Goal: Task Accomplishment & Management: Complete application form

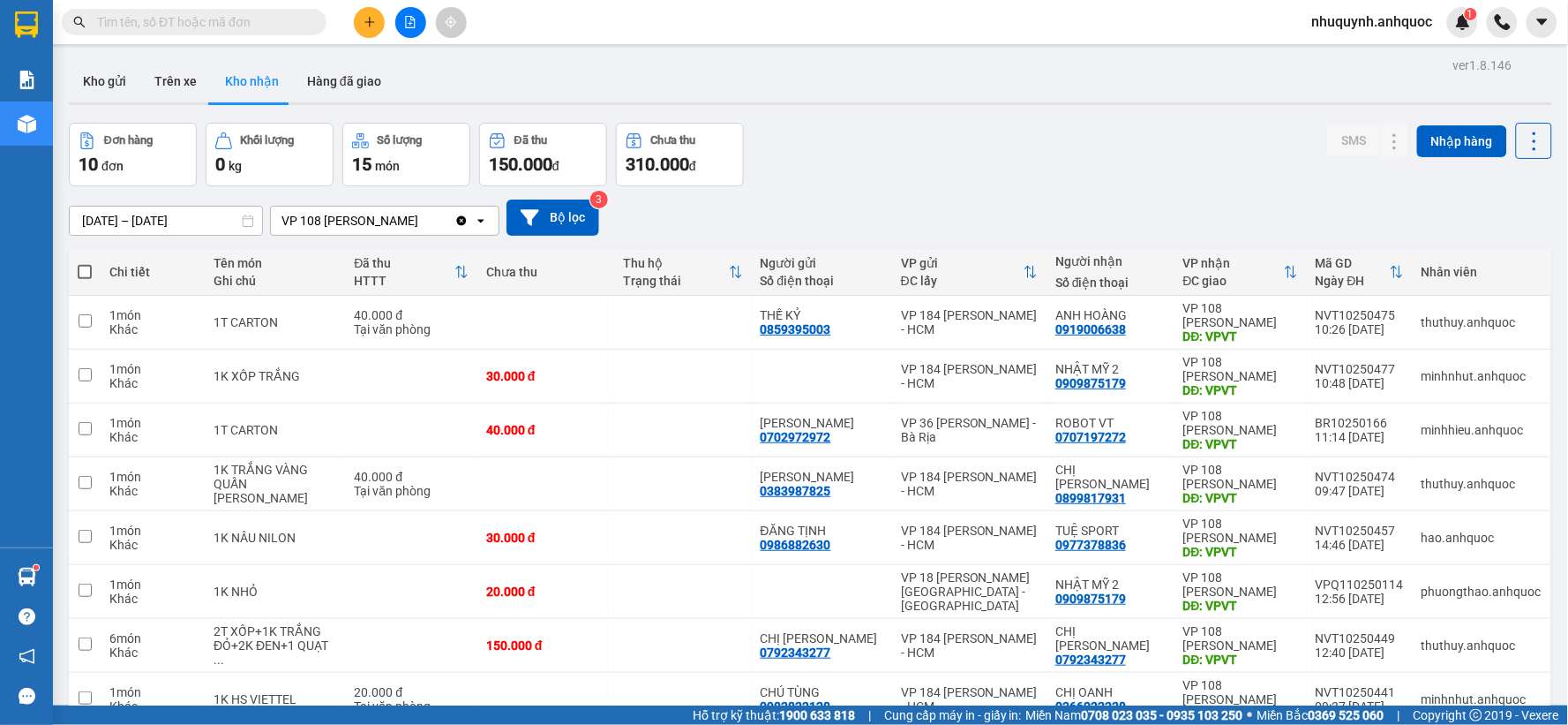
scroll to position [203, 0]
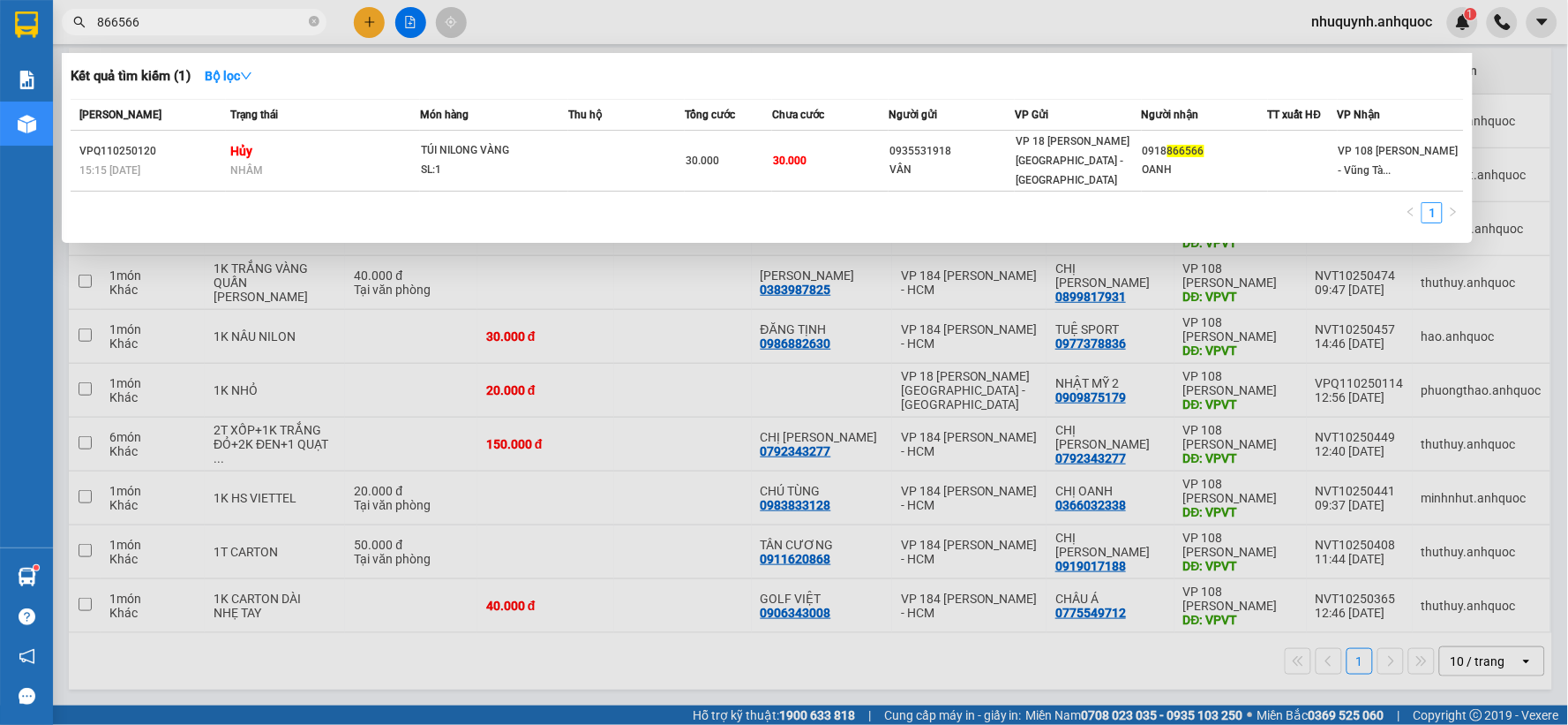
type input "866566"
click at [660, 310] on div at bounding box center [784, 362] width 1568 height 725
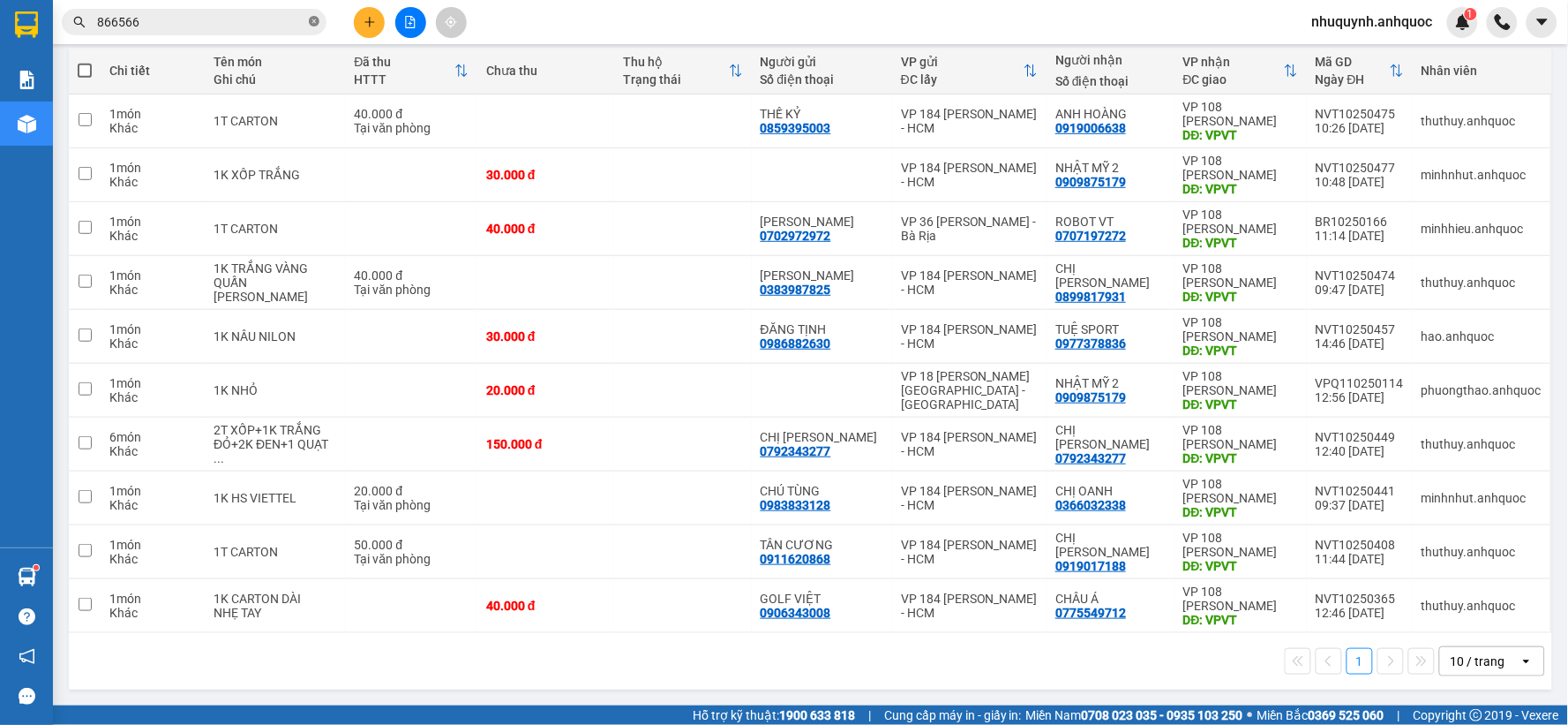
click at [312, 22] on icon "close-circle" at bounding box center [314, 21] width 11 height 11
click at [225, 25] on input "text" at bounding box center [202, 22] width 209 height 19
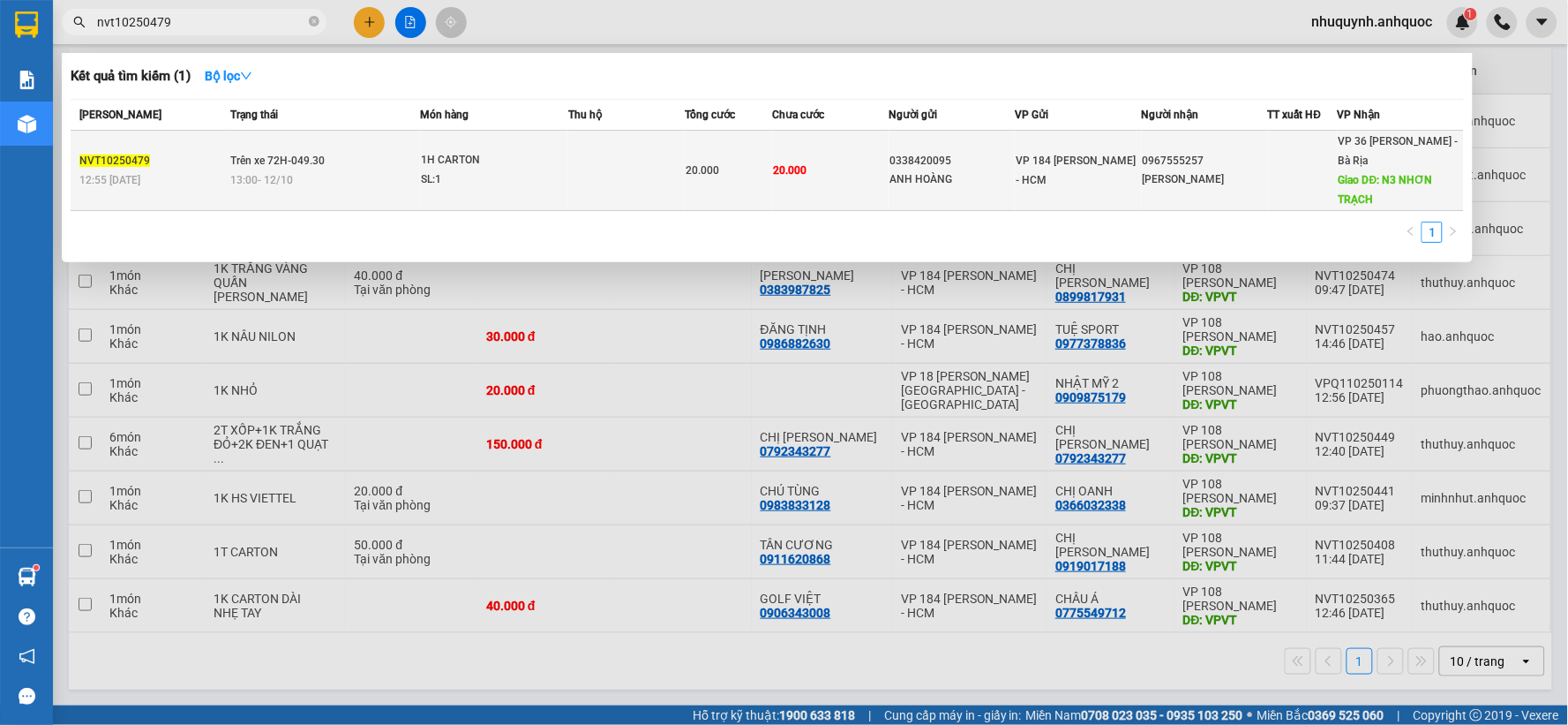
type input "nvt10250479"
click at [374, 186] on div "13:00 [DATE]" at bounding box center [325, 180] width 189 height 19
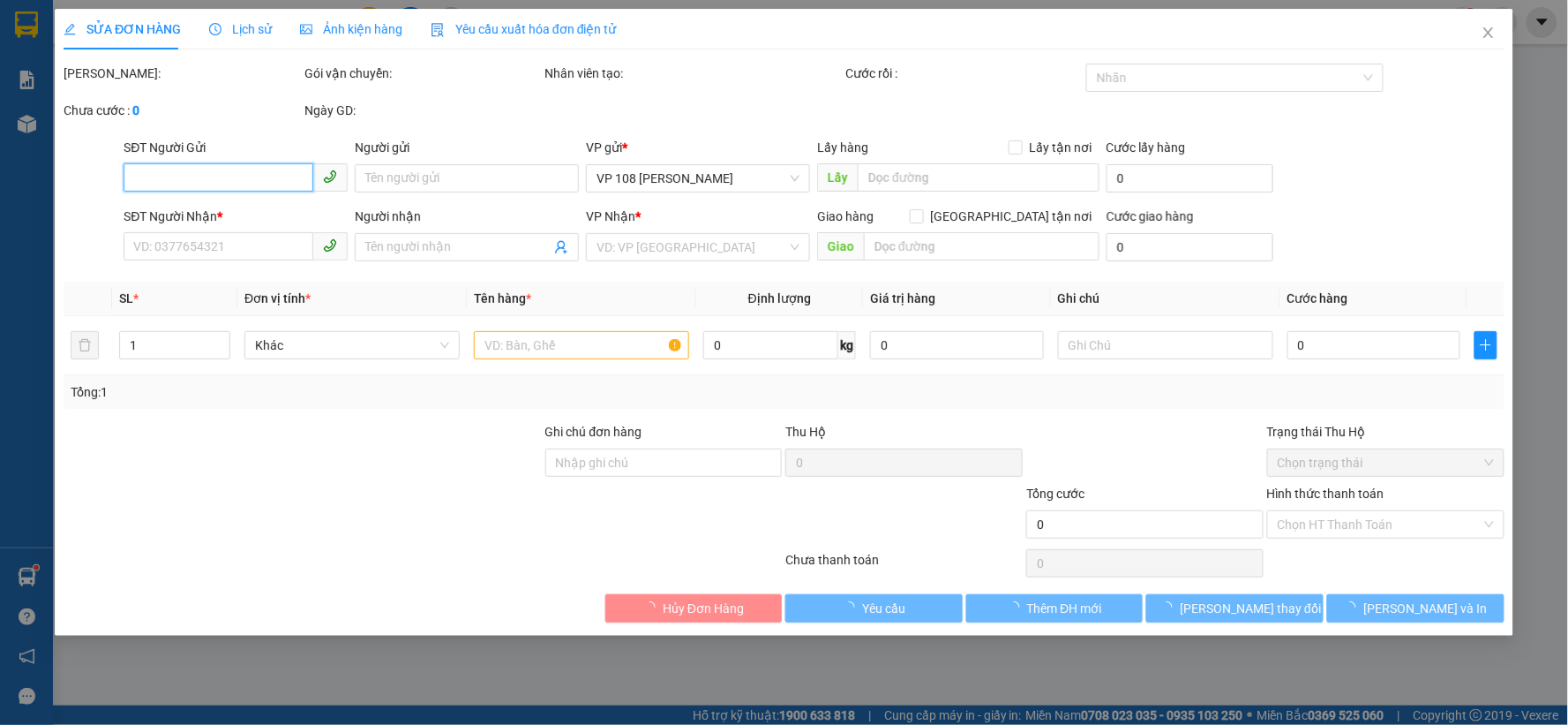
type input "0338420095"
type input "ANH HOÀNG"
type input "0967555257"
type input "[PERSON_NAME]"
type input "N3 NHƠN TRẠCH"
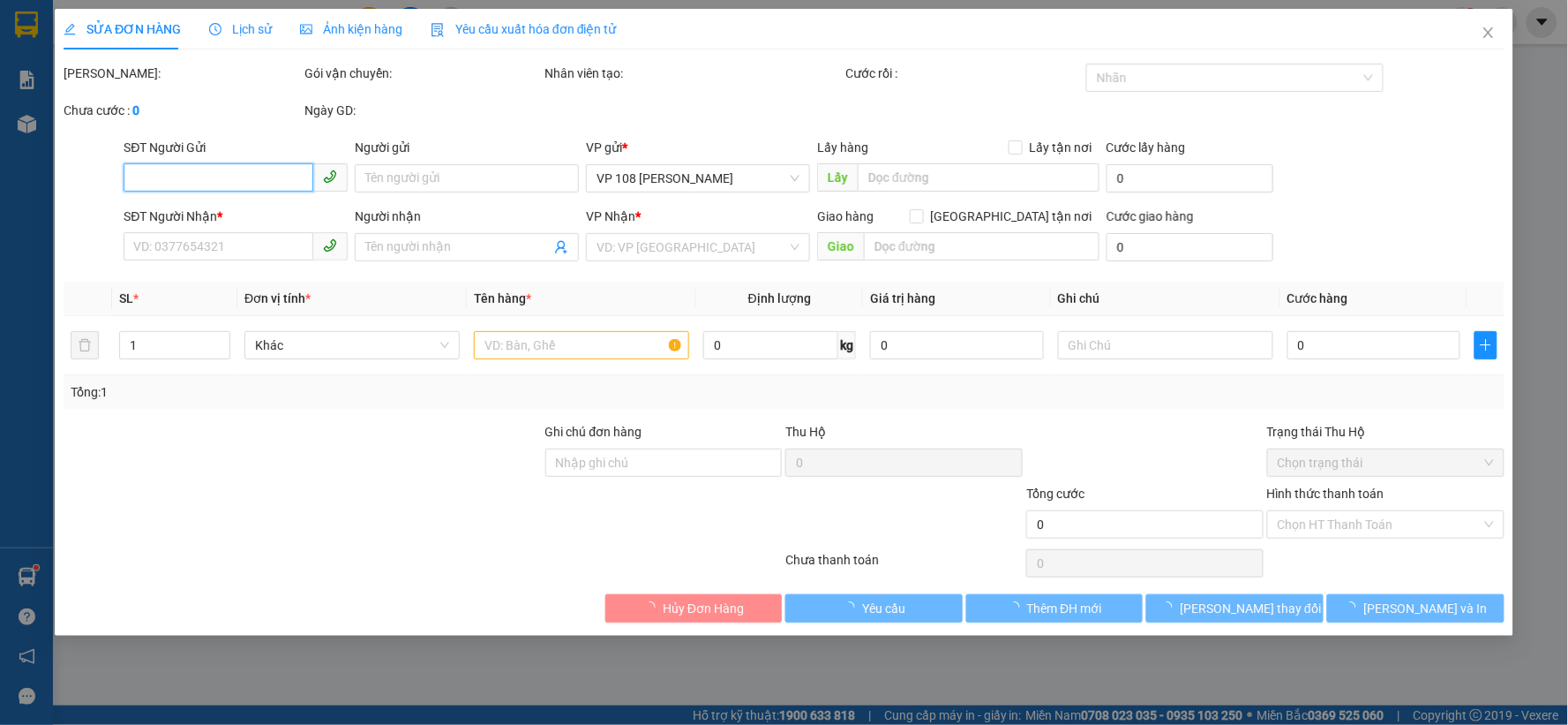
type input "20.000"
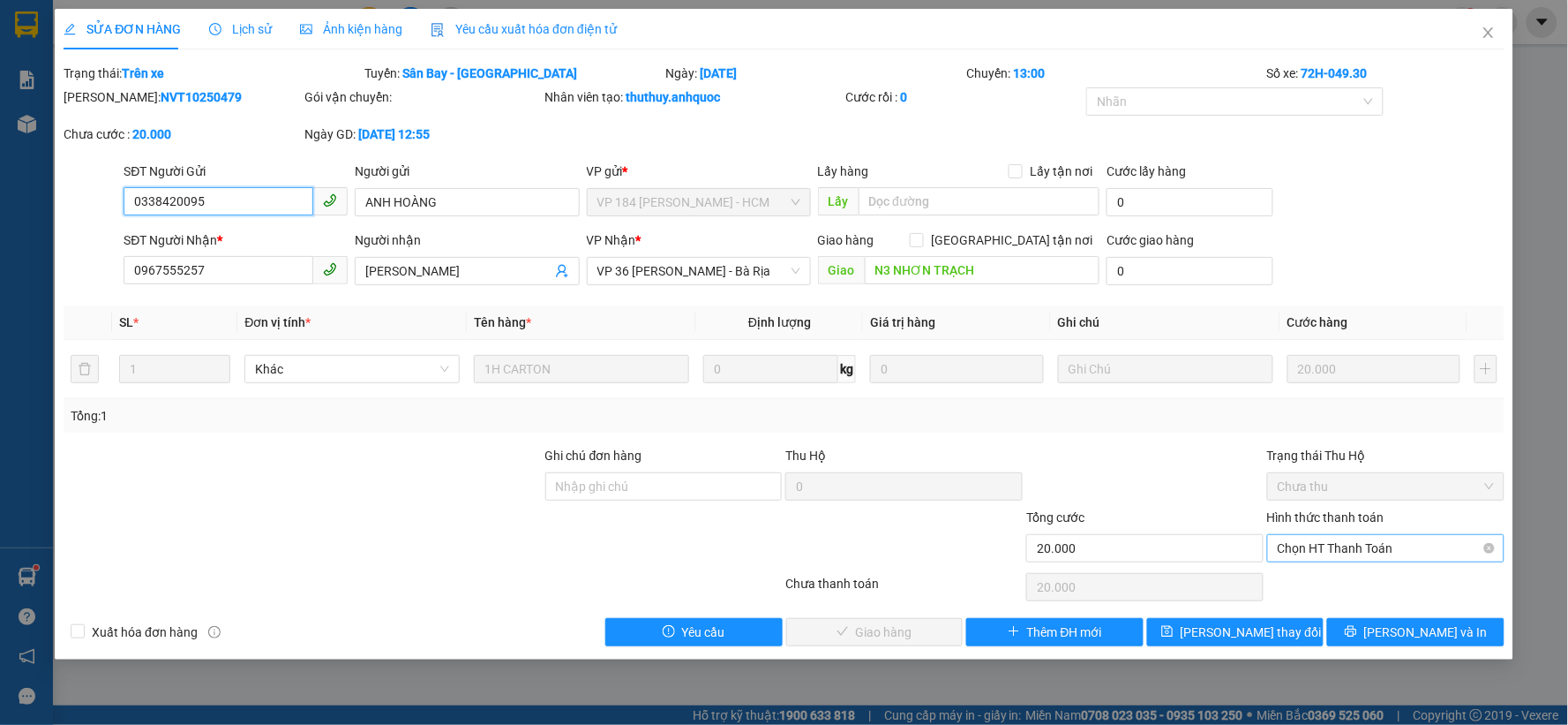
click at [1417, 546] on span "Chọn HT Thanh Toán" at bounding box center [1385, 548] width 217 height 27
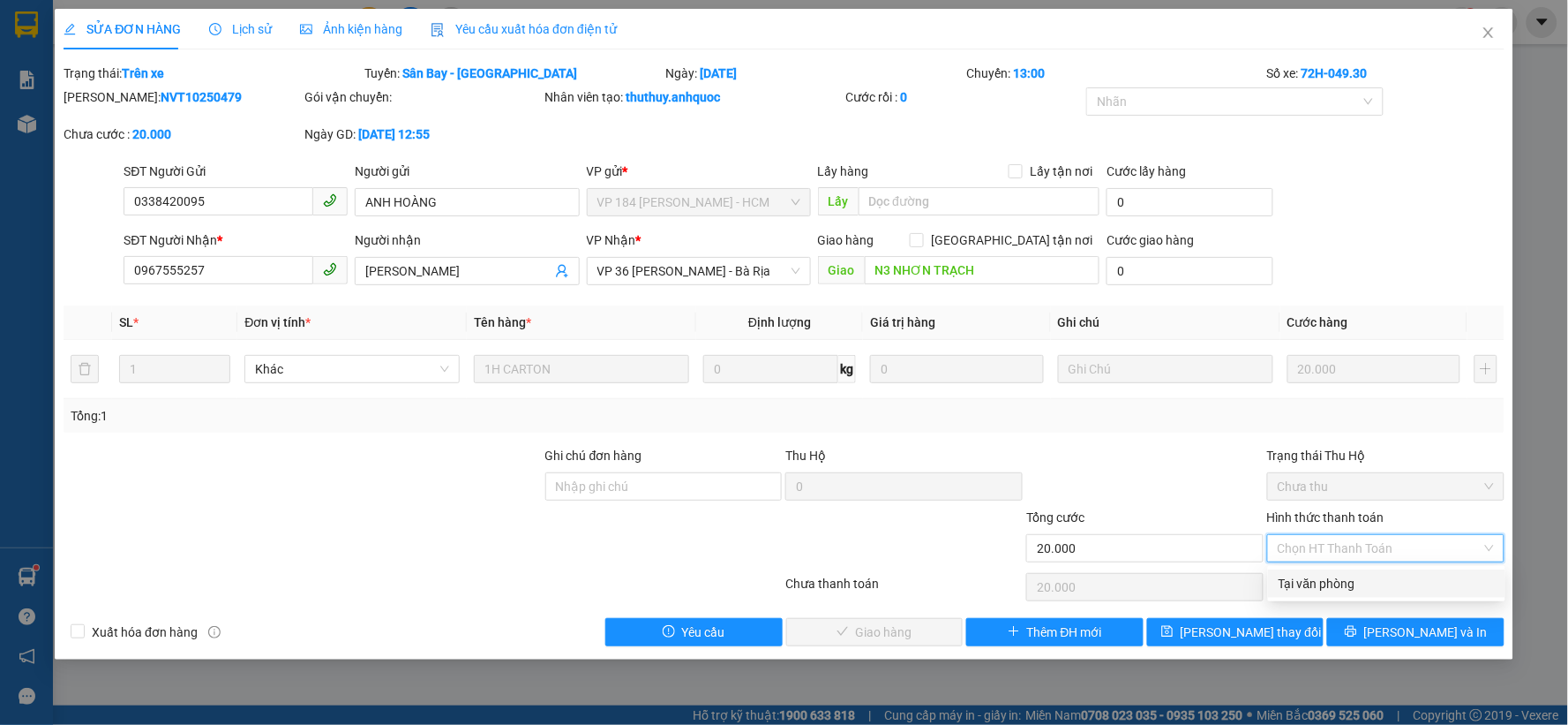
click at [1320, 583] on div "Tại văn phòng" at bounding box center [1386, 584] width 217 height 19
type input "0"
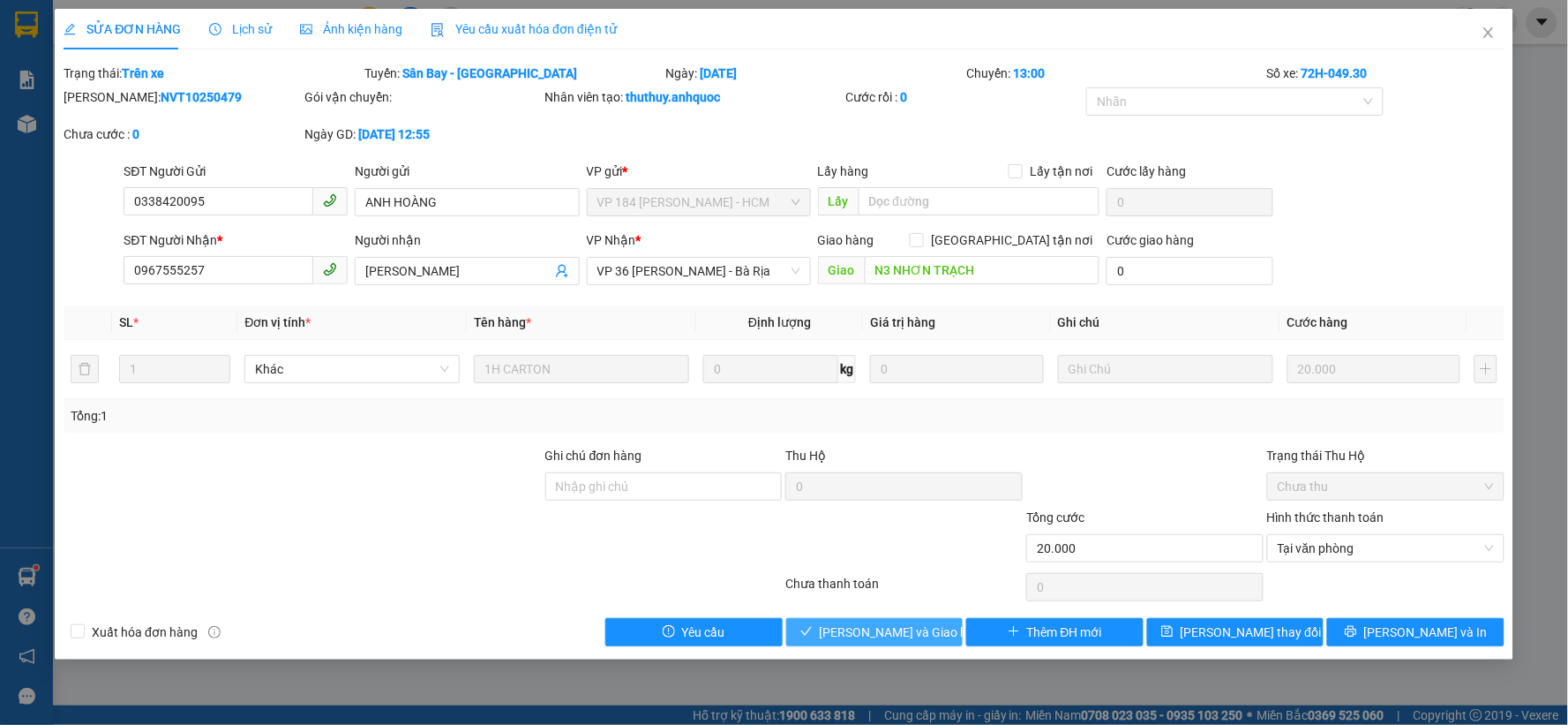
click at [870, 636] on span "[PERSON_NAME] và Giao hàng" at bounding box center [904, 632] width 170 height 19
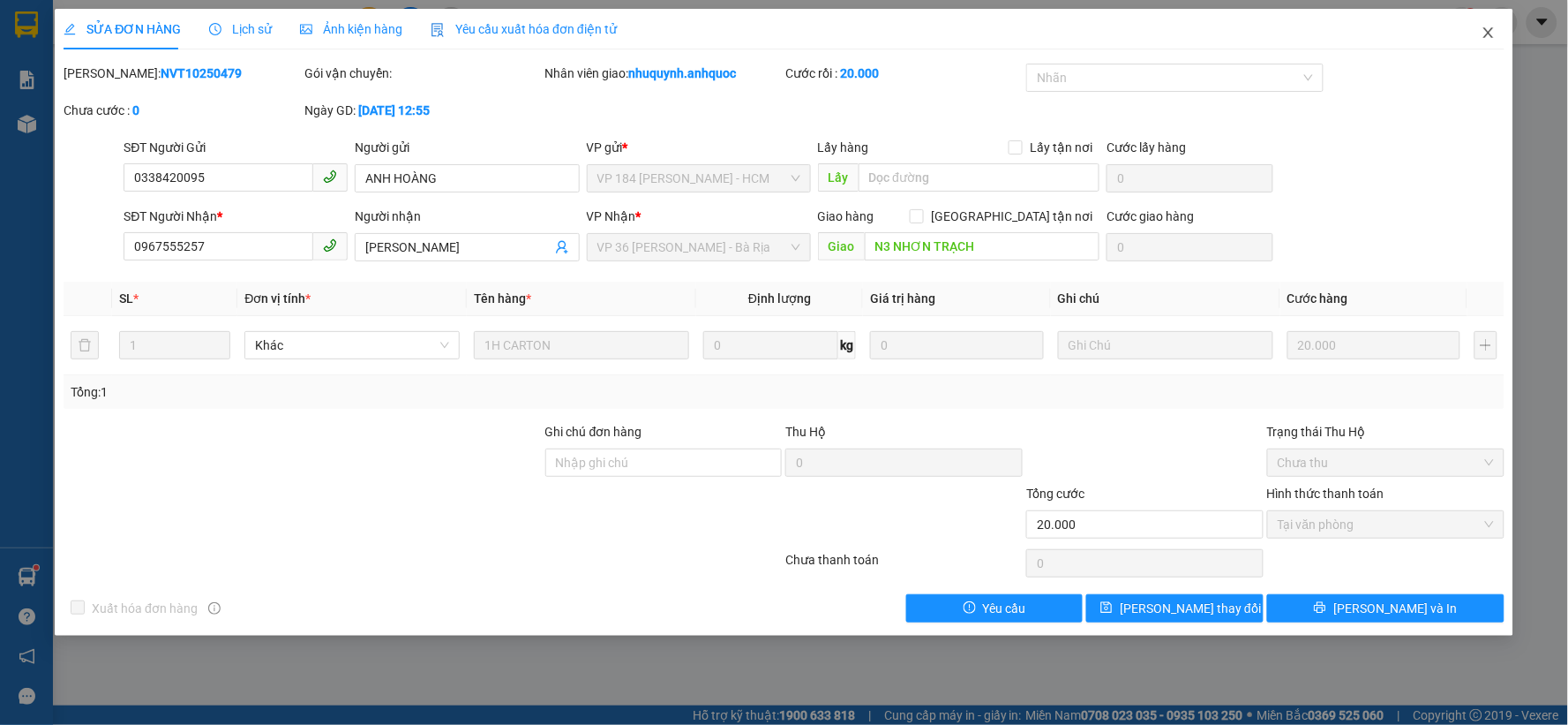
click at [1488, 39] on icon "close" at bounding box center [1488, 33] width 14 height 14
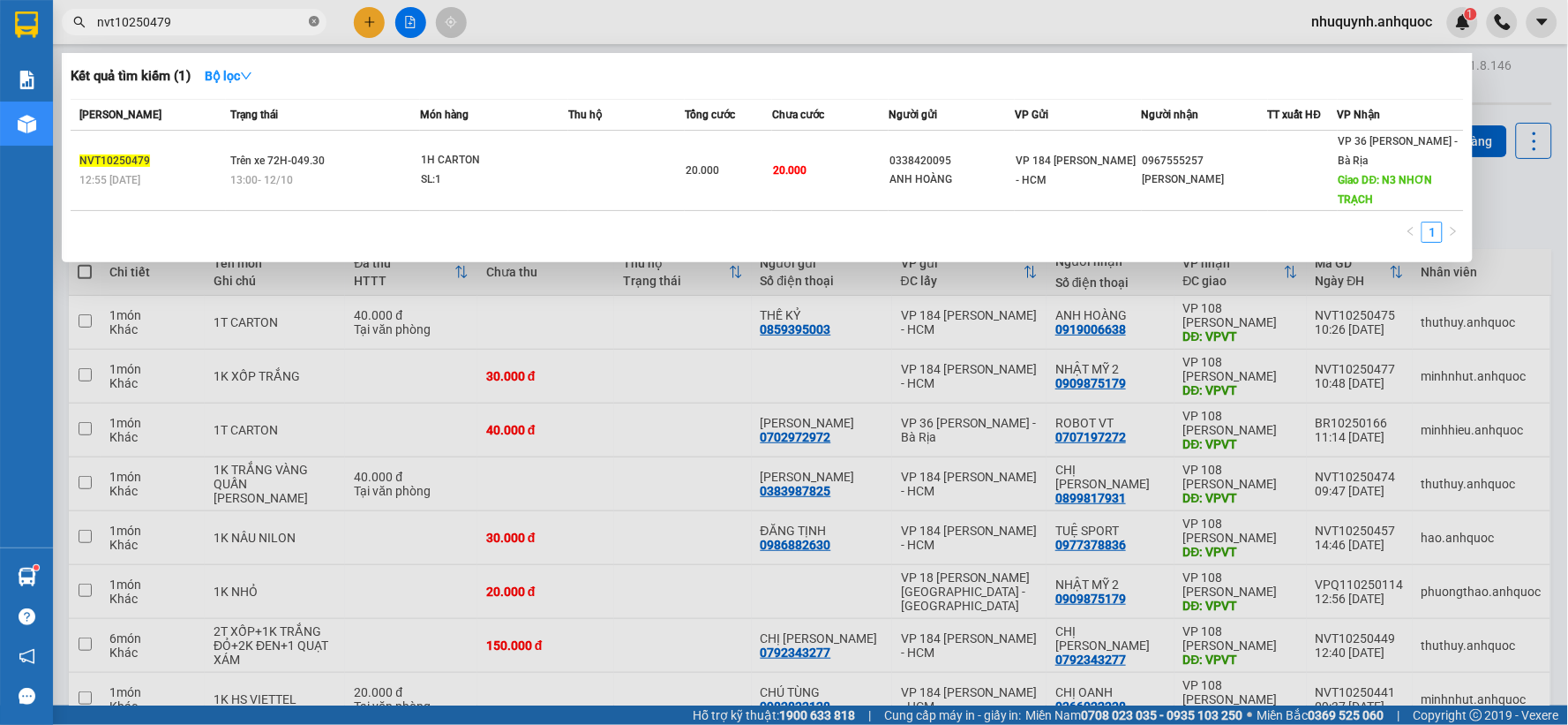
click at [311, 19] on icon "close-circle" at bounding box center [314, 21] width 11 height 11
